Goal: Information Seeking & Learning: Learn about a topic

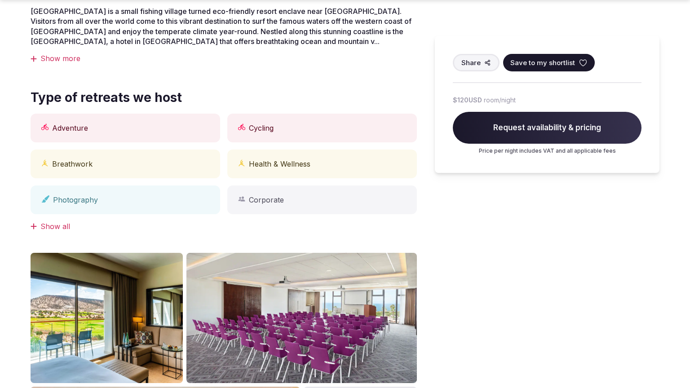
scroll to position [712, 0]
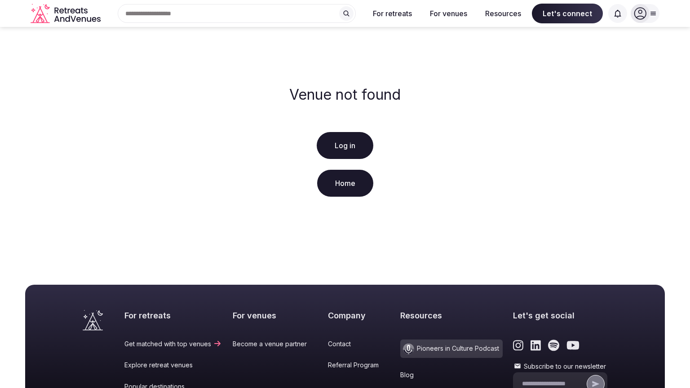
scroll to position [173, 0]
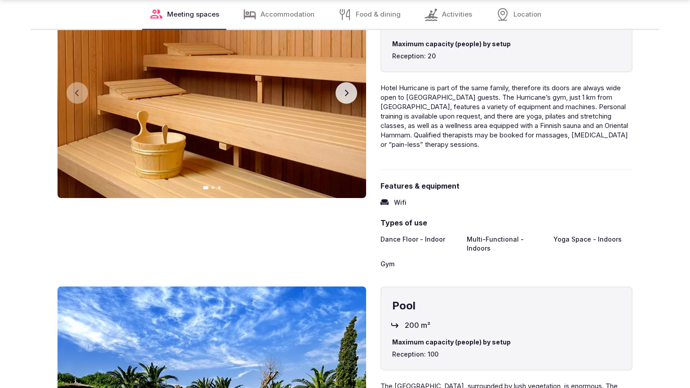
scroll to position [1420, 0]
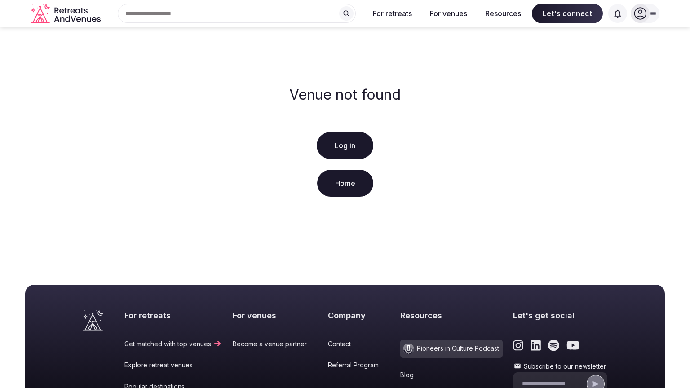
scroll to position [173, 0]
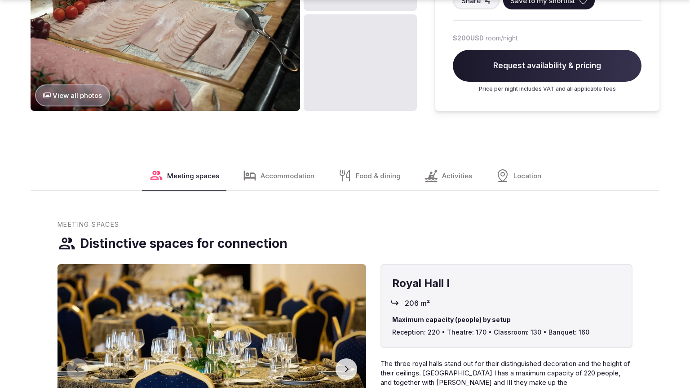
scroll to position [1450, 0]
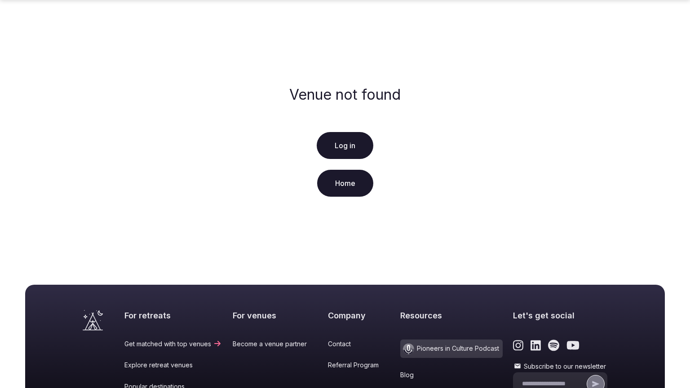
scroll to position [173, 0]
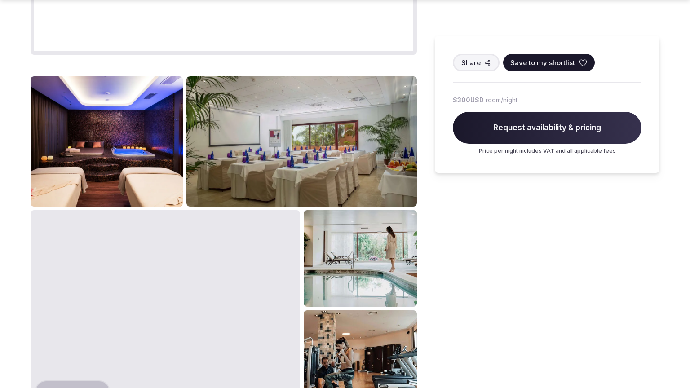
scroll to position [1081, 0]
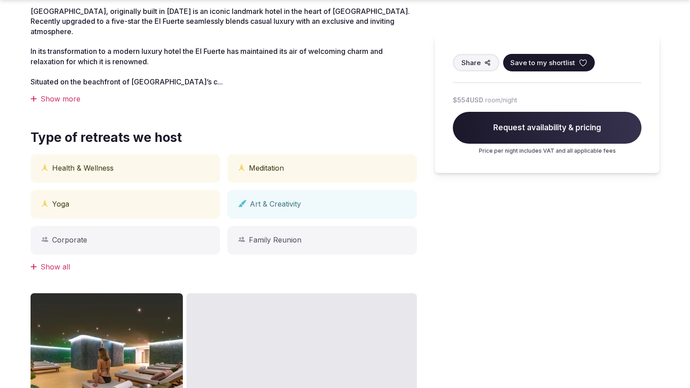
scroll to position [712, 0]
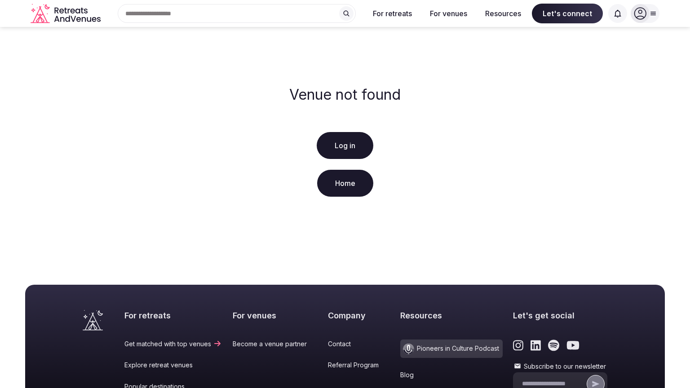
scroll to position [173, 0]
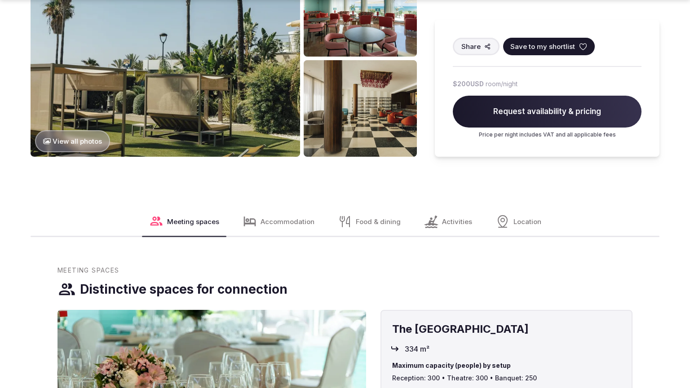
scroll to position [1081, 0]
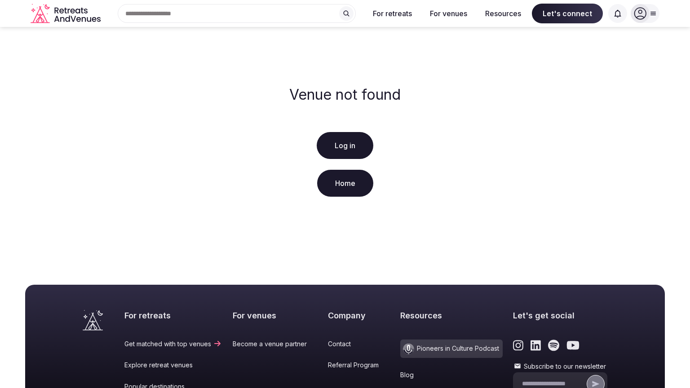
scroll to position [173, 0]
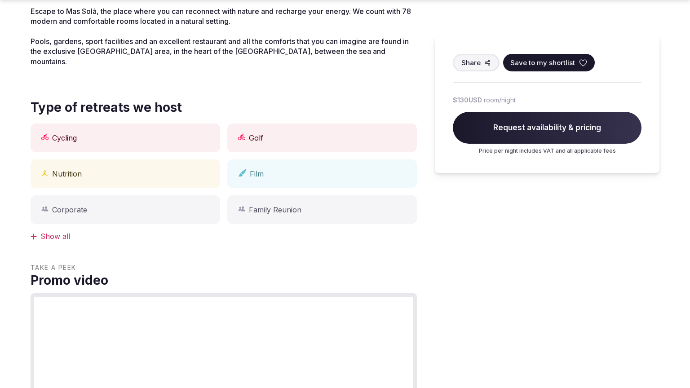
scroll to position [712, 0]
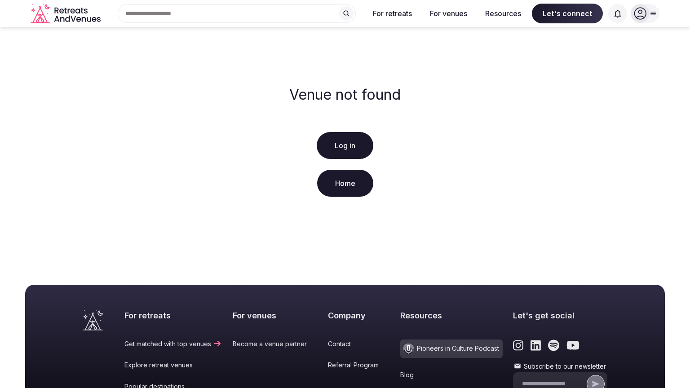
scroll to position [173, 0]
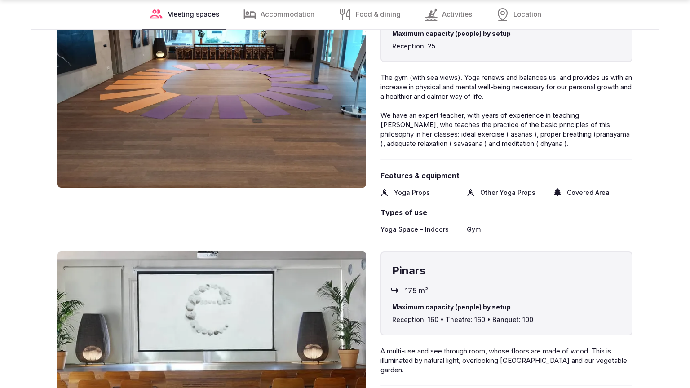
scroll to position [1420, 0]
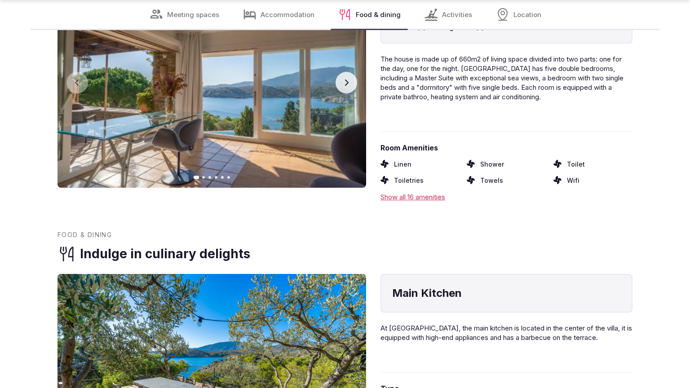
scroll to position [1390, 0]
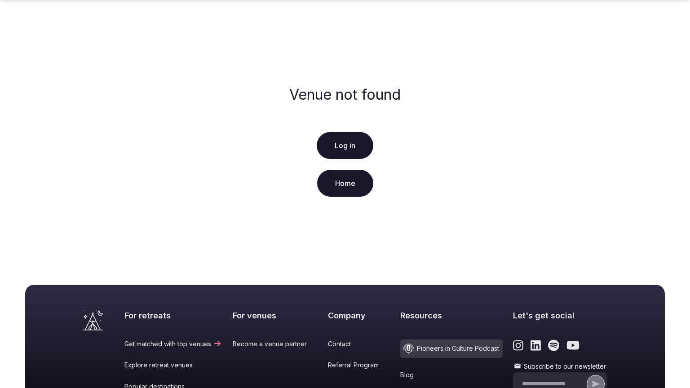
scroll to position [173, 0]
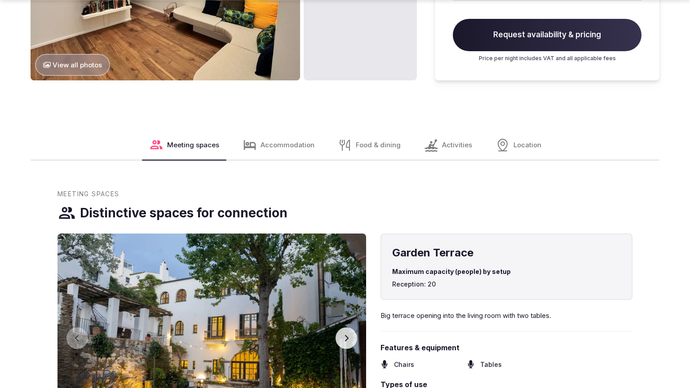
scroll to position [1081, 0]
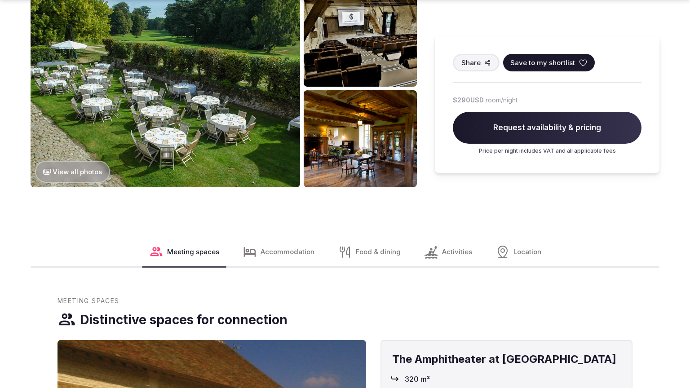
scroll to position [1081, 0]
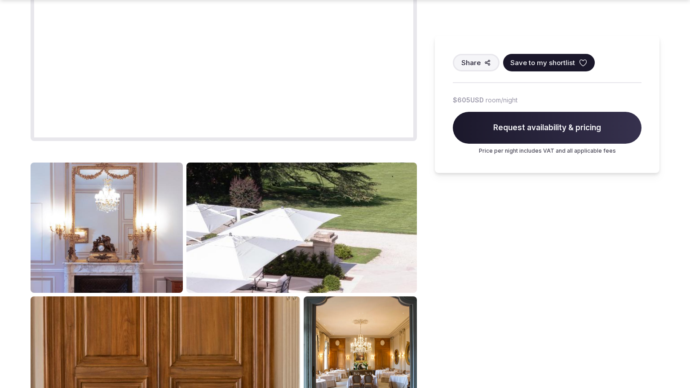
scroll to position [1081, 0]
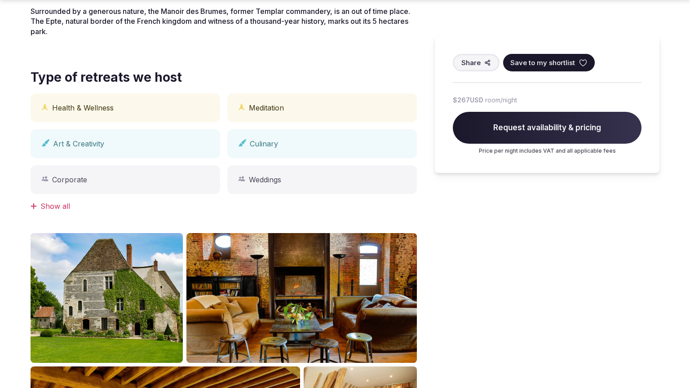
scroll to position [712, 0]
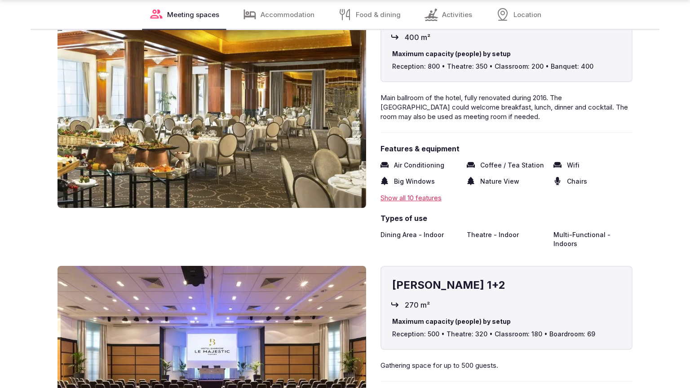
scroll to position [1420, 0]
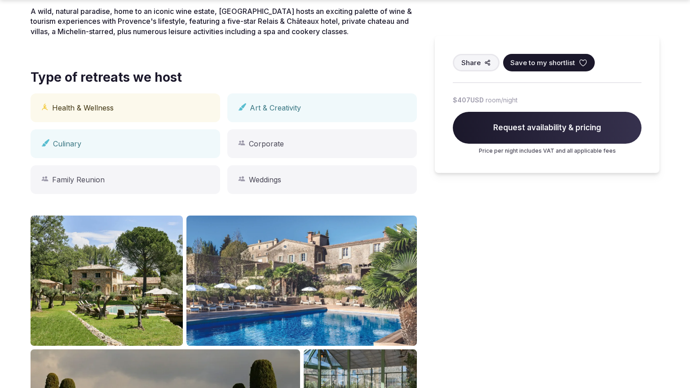
scroll to position [712, 0]
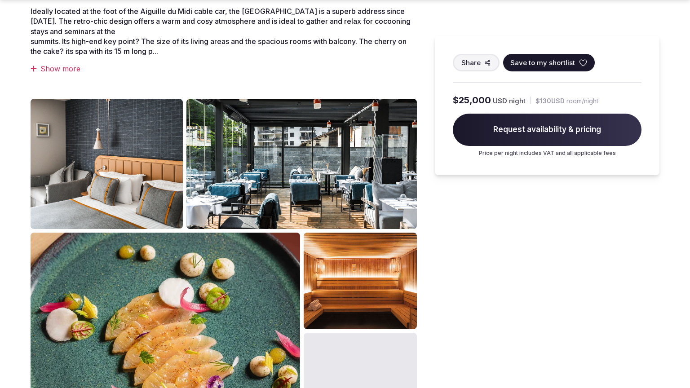
scroll to position [712, 0]
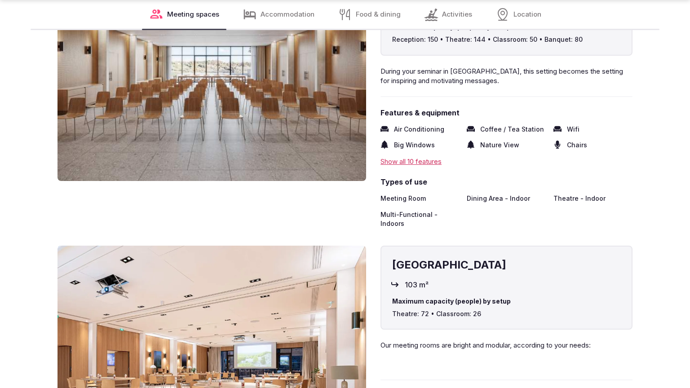
scroll to position [1420, 0]
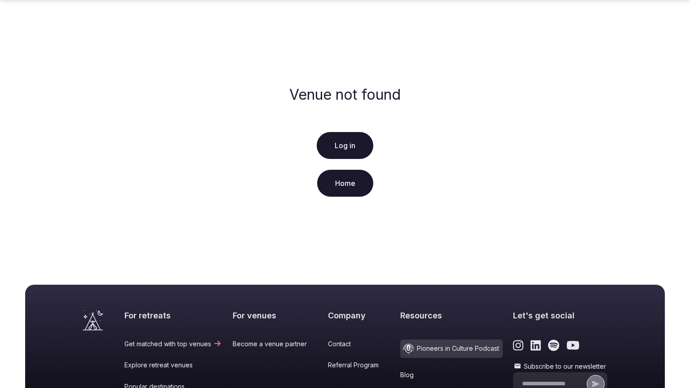
scroll to position [173, 0]
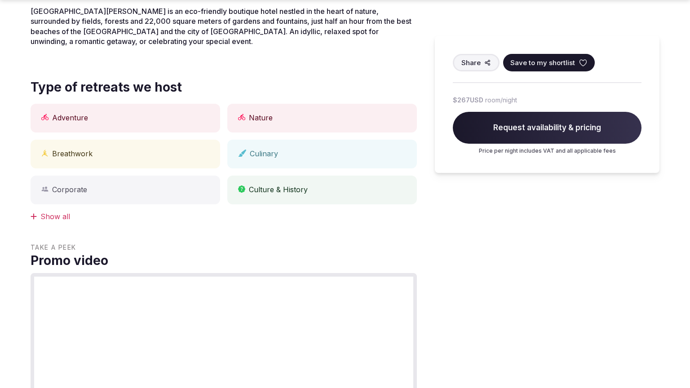
scroll to position [712, 0]
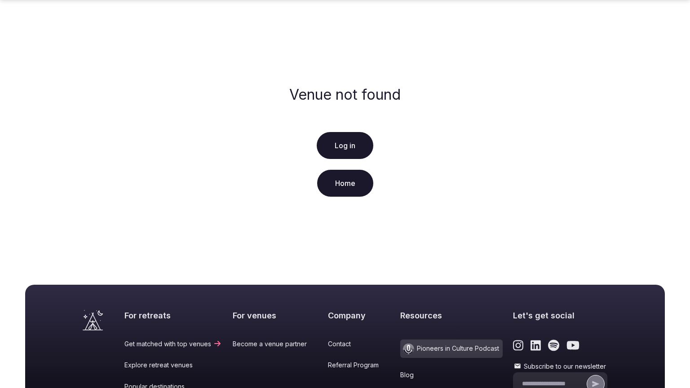
scroll to position [173, 0]
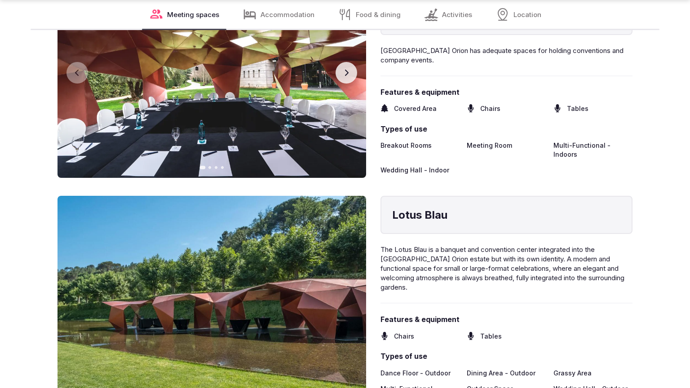
scroll to position [1420, 0]
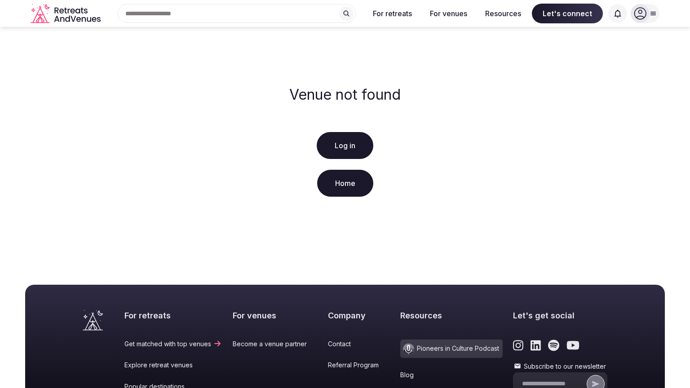
scroll to position [173, 0]
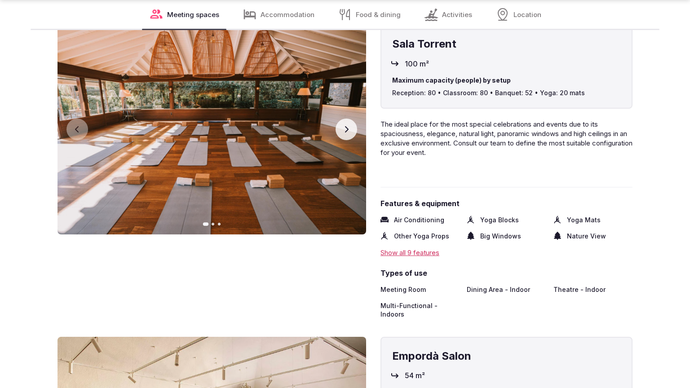
scroll to position [1394, 0]
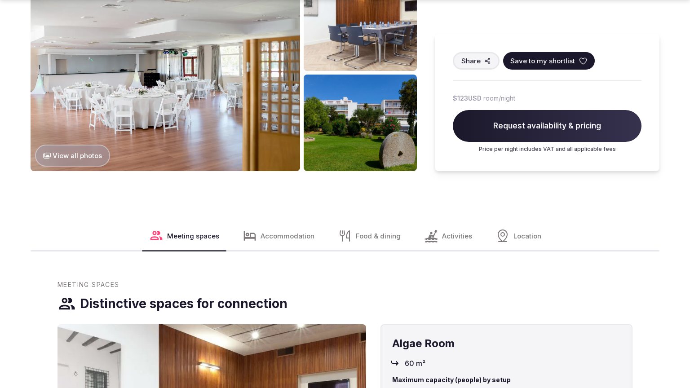
scroll to position [1081, 0]
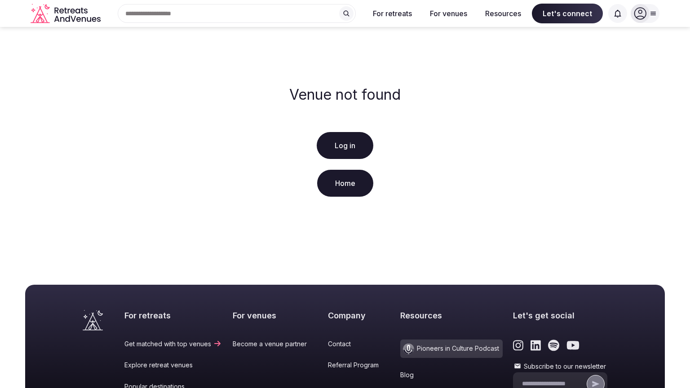
scroll to position [173, 0]
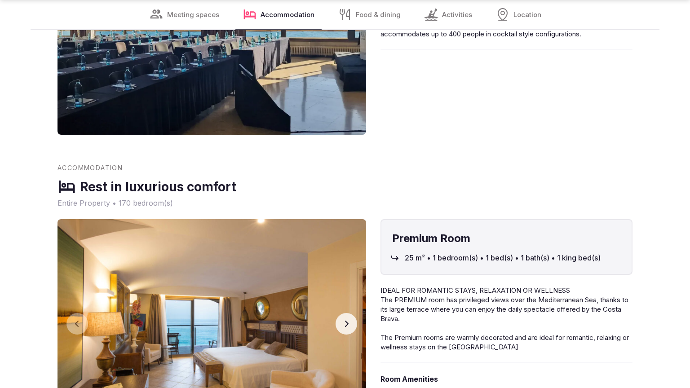
scroll to position [1420, 0]
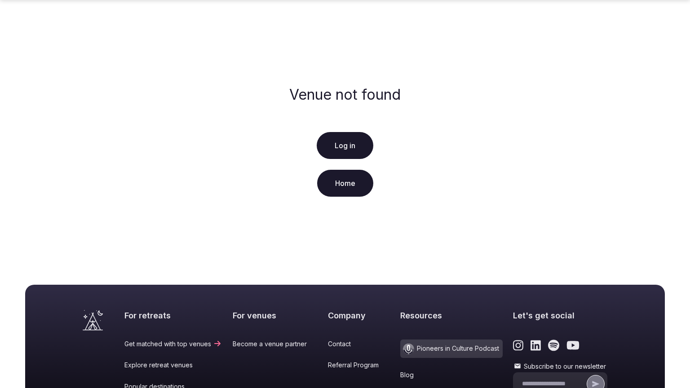
scroll to position [173, 0]
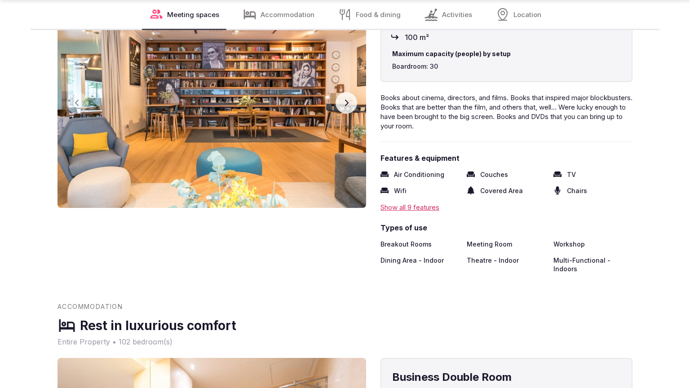
scroll to position [1420, 0]
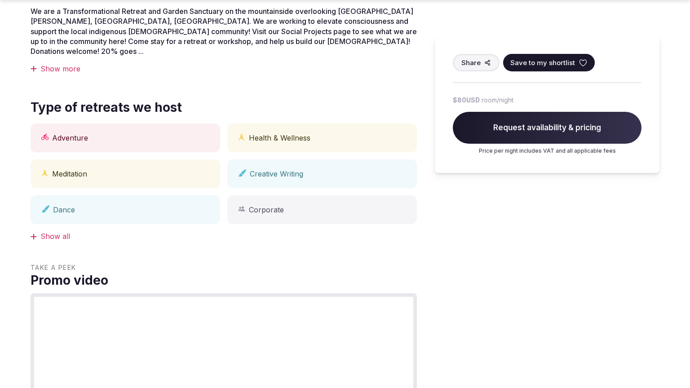
scroll to position [712, 0]
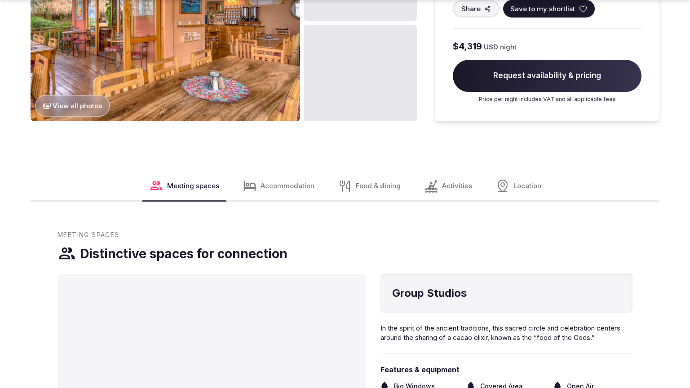
scroll to position [1450, 0]
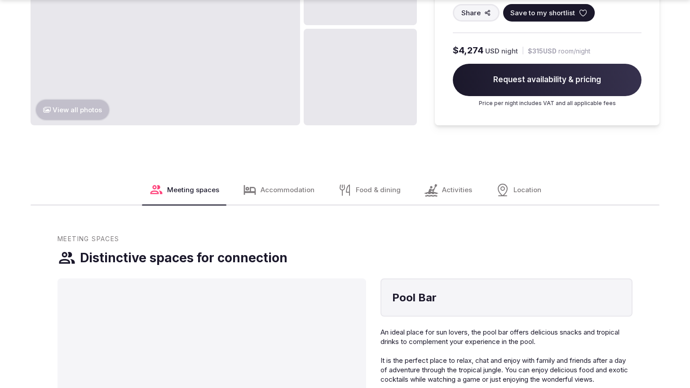
scroll to position [1081, 0]
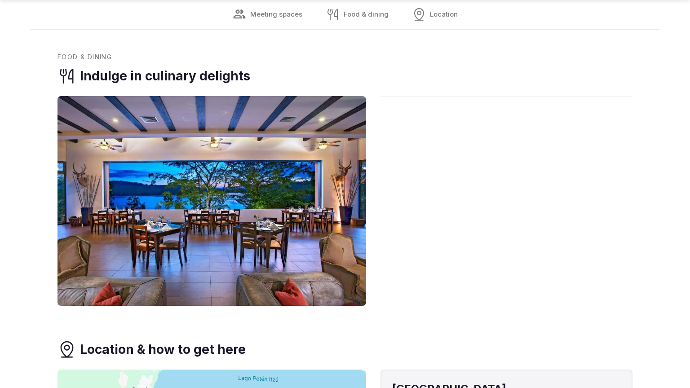
scroll to position [1420, 0]
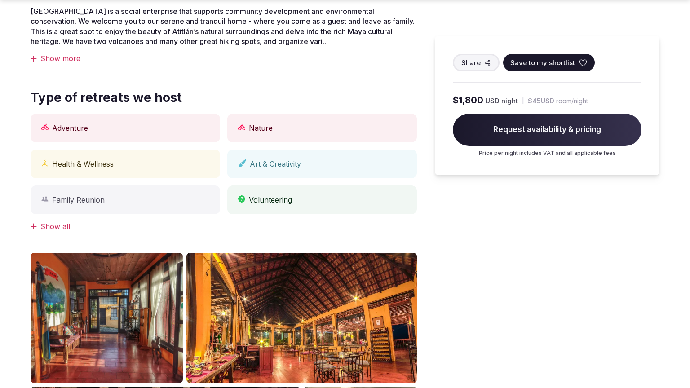
scroll to position [1081, 0]
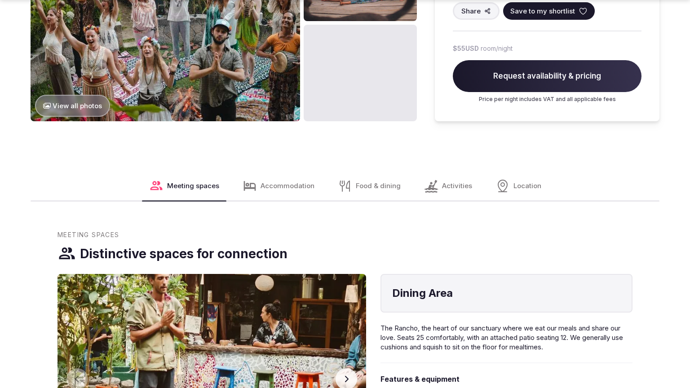
scroll to position [1450, 0]
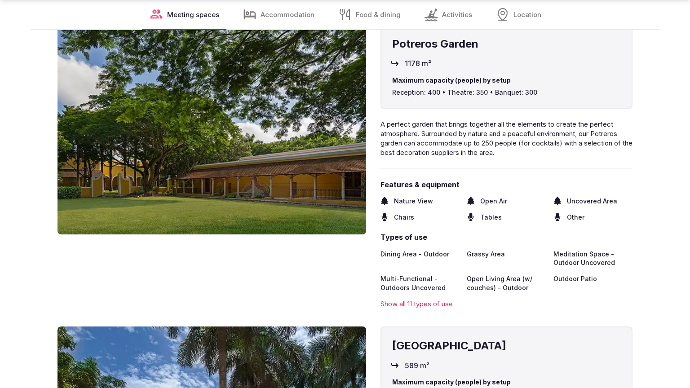
scroll to position [1420, 0]
